Goal: Task Accomplishment & Management: Use online tool/utility

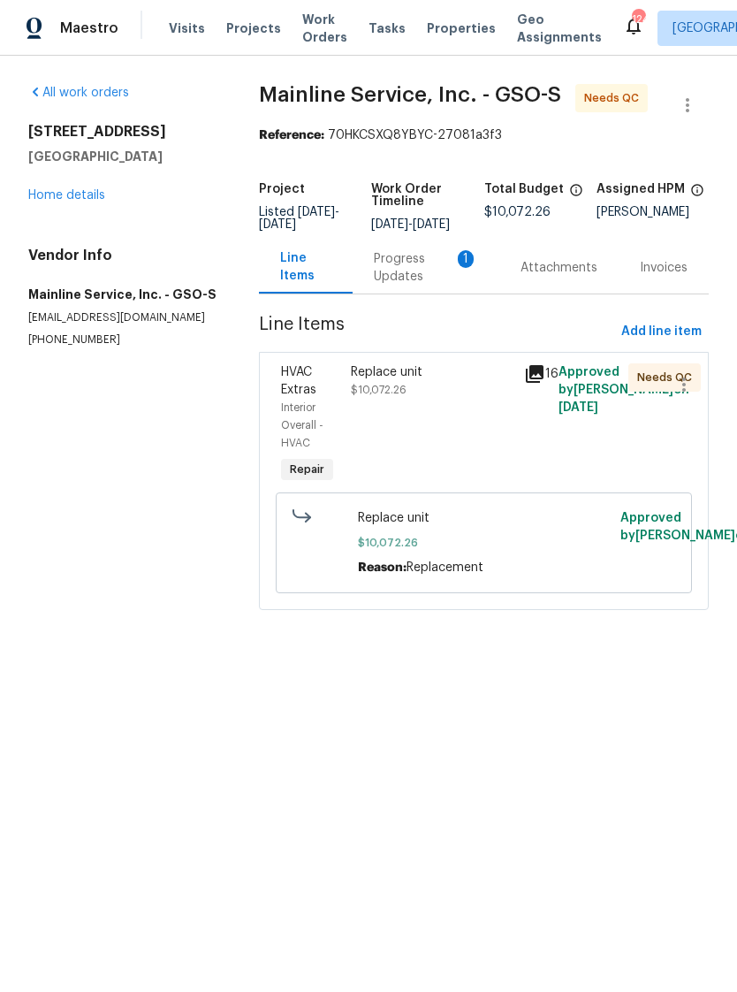
click at [420, 381] on div "Replace unit" at bounding box center [432, 372] width 163 height 18
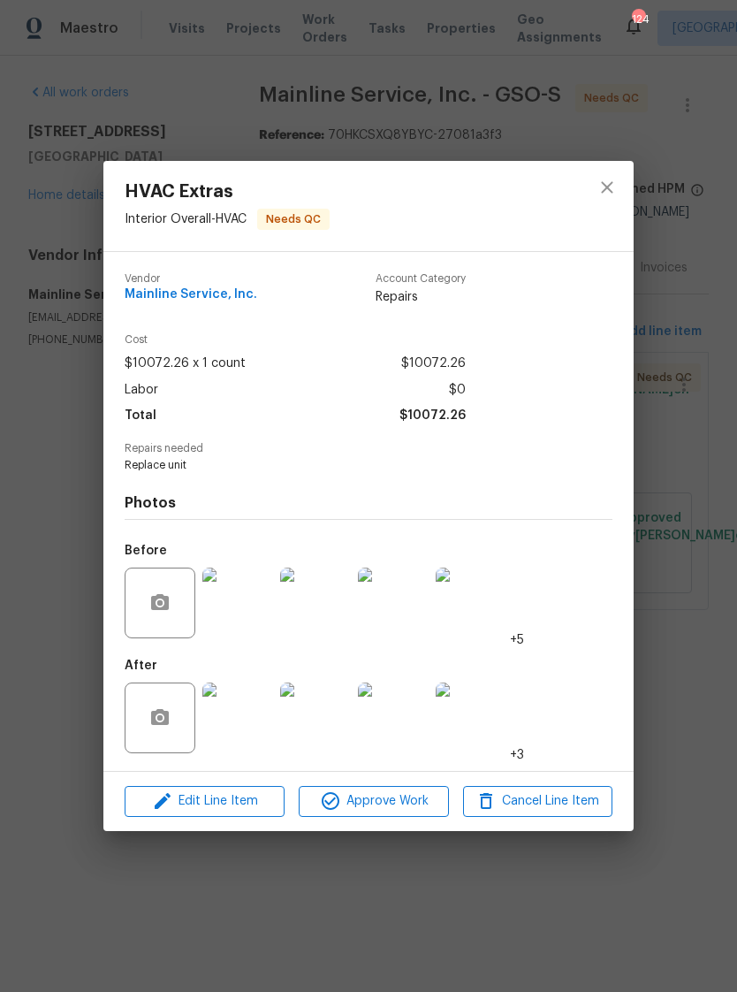
click at [694, 382] on div "HVAC Extras Interior Overall - HVAC Needs QC Vendor Mainline Service, Inc. Acco…" at bounding box center [368, 496] width 737 height 992
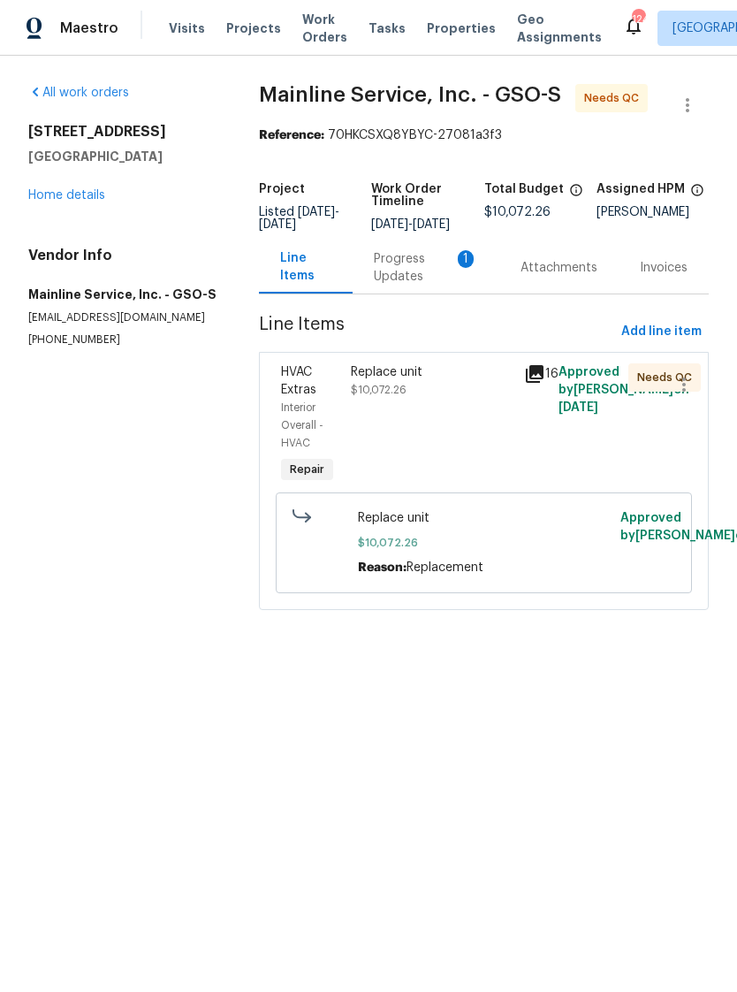
click at [403, 277] on div "Progress Updates 1" at bounding box center [426, 267] width 104 height 35
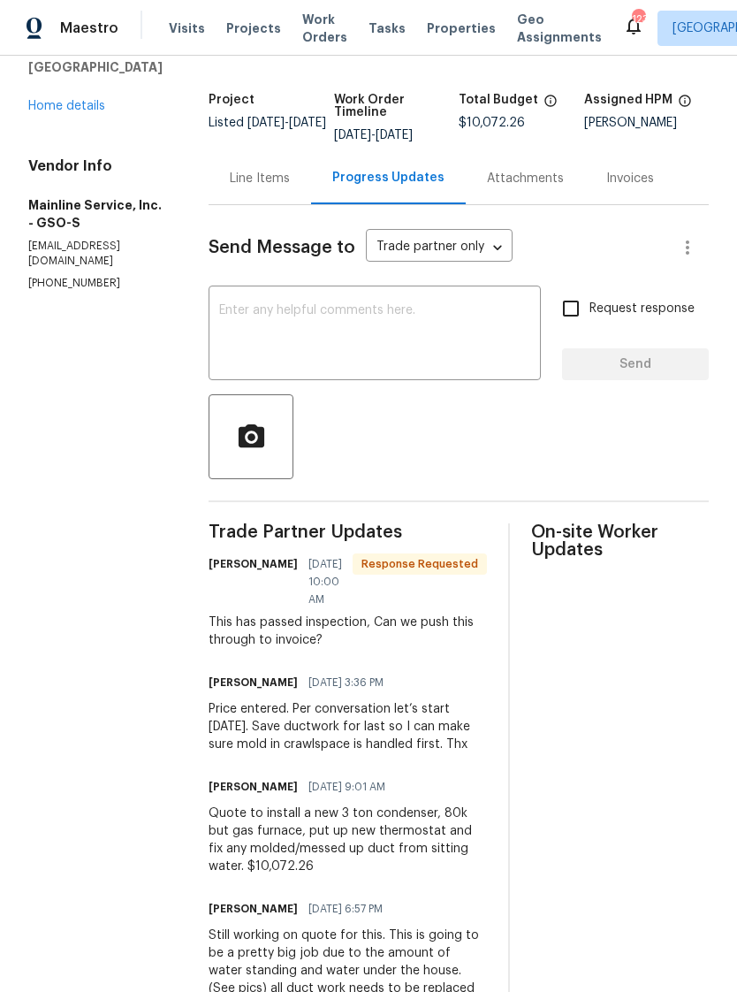
scroll to position [88, 0]
click at [290, 178] on div "Line Items" at bounding box center [260, 180] width 60 height 18
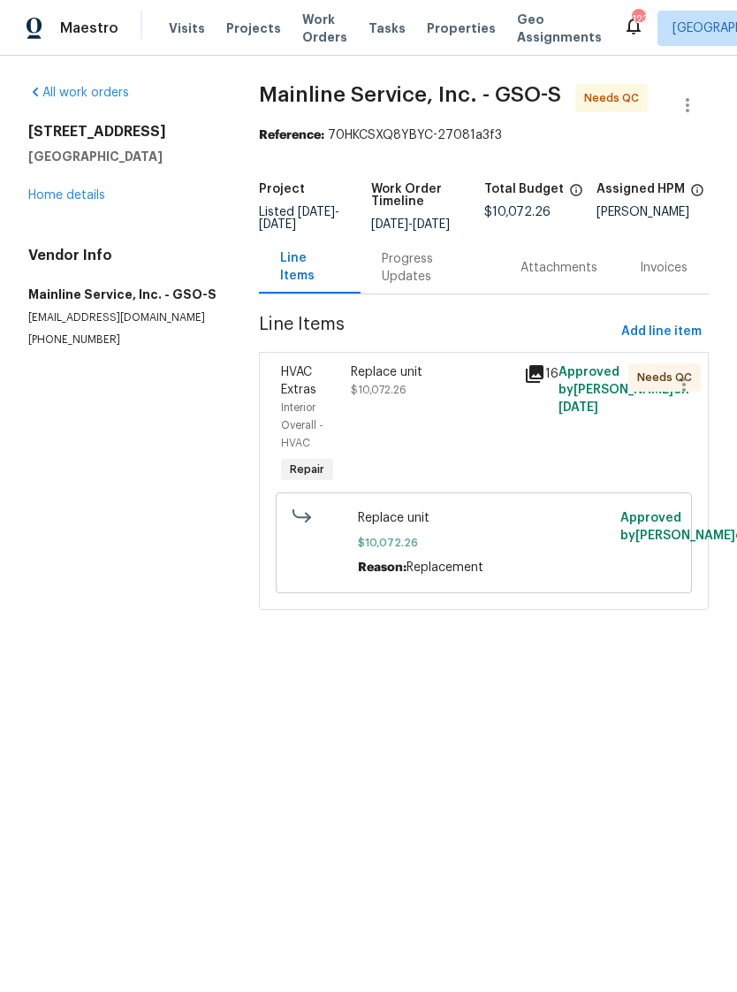
click at [398, 395] on div "Replace unit $10,072.26" at bounding box center [432, 380] width 163 height 35
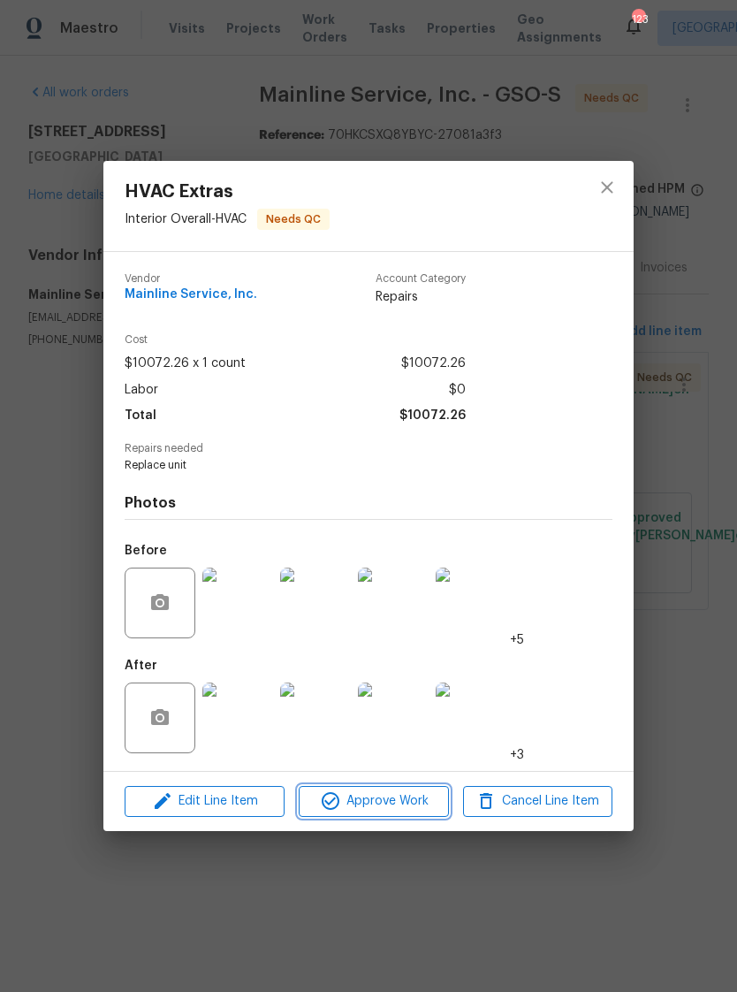
click at [408, 796] on span "Approve Work" at bounding box center [373, 801] width 139 height 22
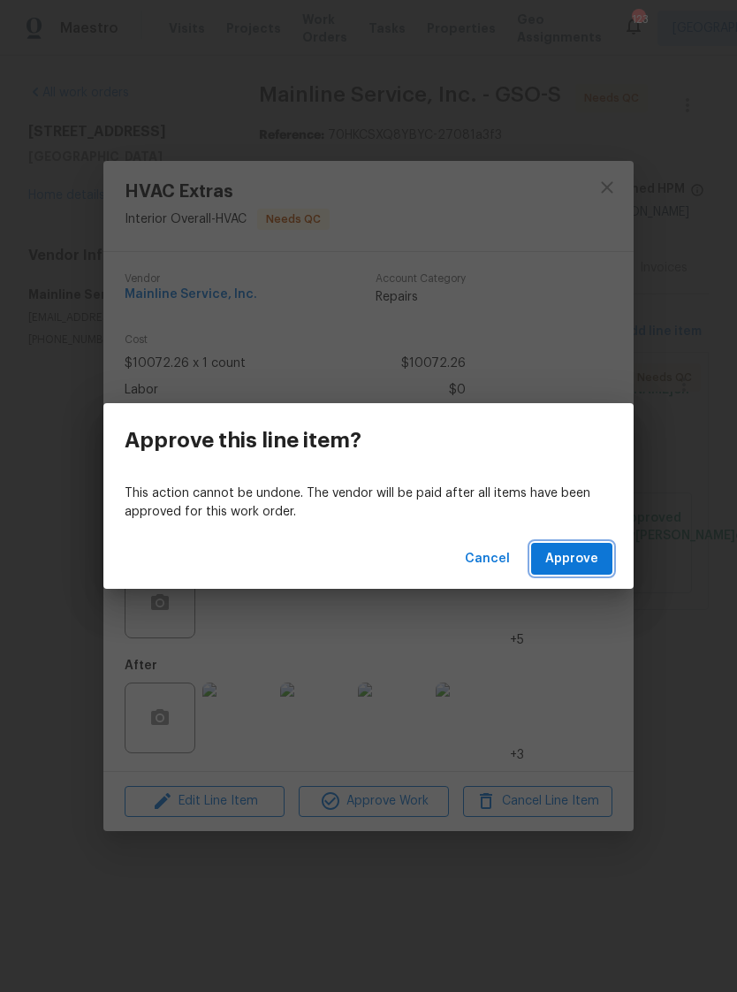
click at [583, 544] on button "Approve" at bounding box center [571, 559] width 81 height 33
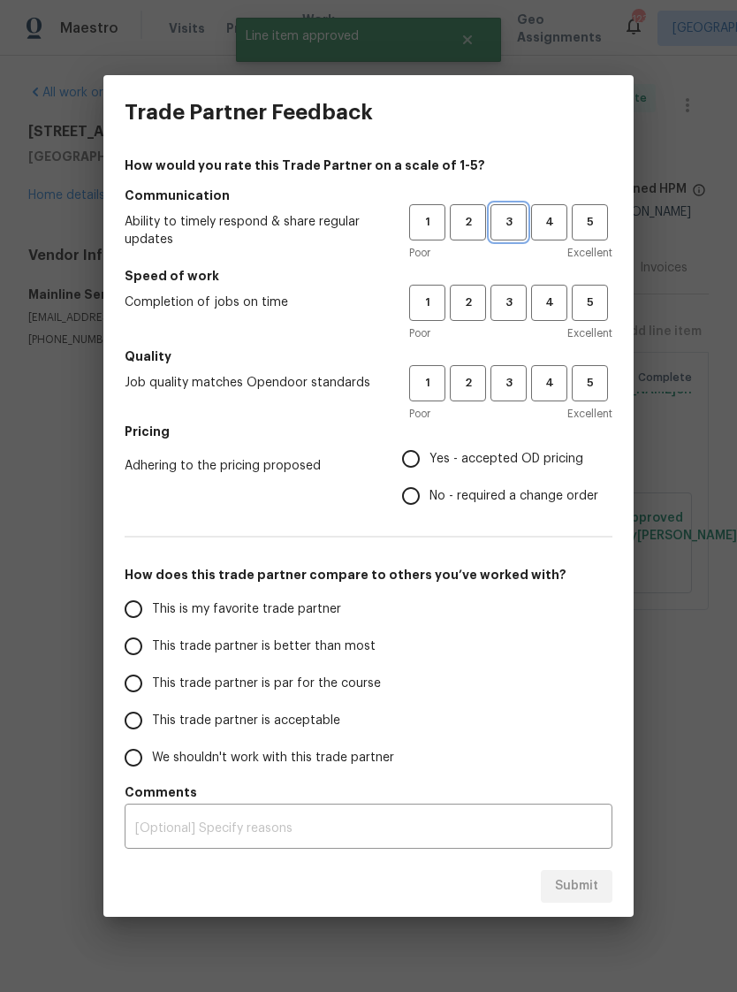
click at [498, 206] on button "3" at bounding box center [509, 222] width 36 height 36
click at [502, 294] on span "3" at bounding box center [508, 303] width 33 height 20
click at [500, 386] on span "3" at bounding box center [508, 383] width 33 height 20
click at [413, 462] on input "Yes - accepted OD pricing" at bounding box center [411, 458] width 37 height 37
radio input "true"
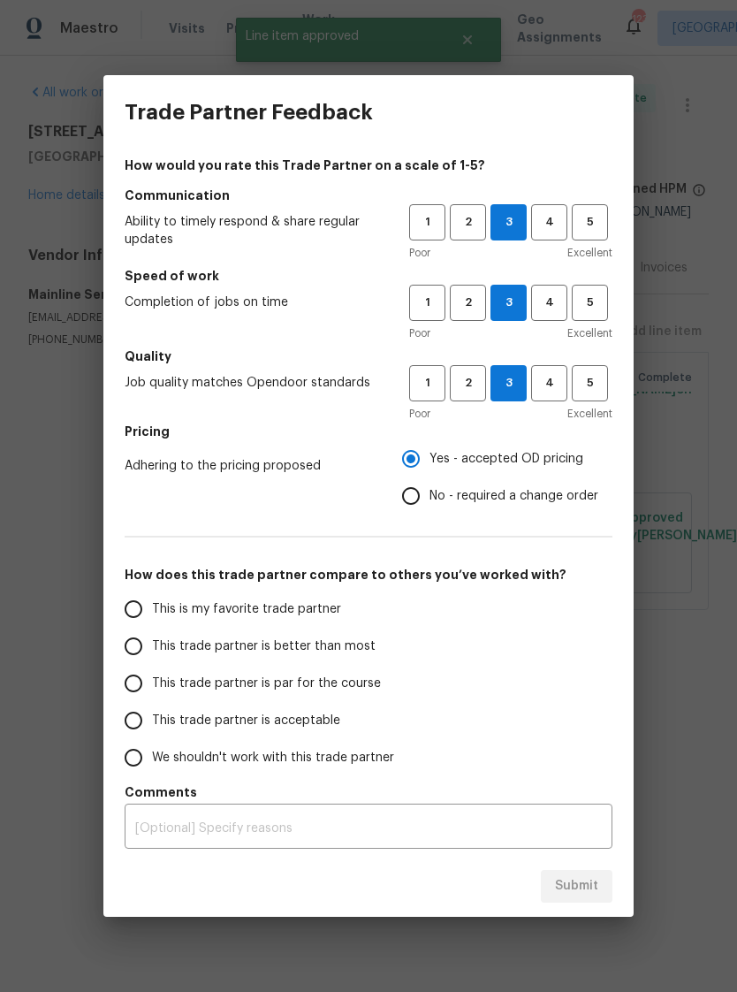
click at [130, 652] on input "This trade partner is better than most" at bounding box center [133, 646] width 37 height 37
radio input "false"
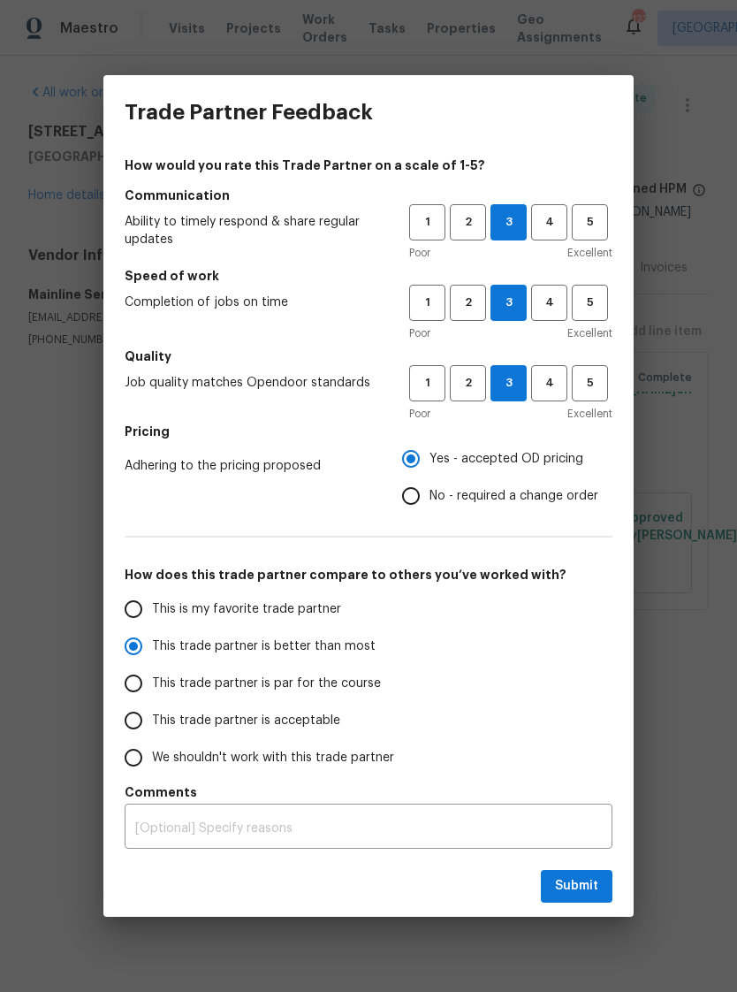
click at [124, 720] on input "This trade partner is acceptable" at bounding box center [133, 720] width 37 height 37
click at [569, 881] on span "Submit" at bounding box center [576, 886] width 43 height 22
radio input "true"
